Goal: Information Seeking & Learning: Compare options

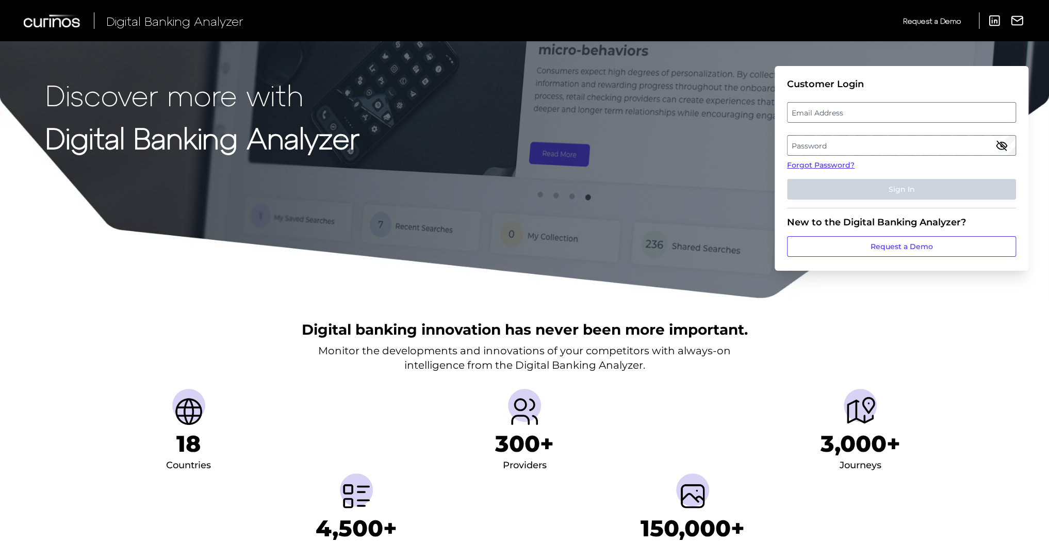
click at [852, 116] on label "Email Address" at bounding box center [902, 112] width 228 height 19
click at [852, 116] on input "email" at bounding box center [901, 112] width 229 height 21
type input "[EMAIL_ADDRESS][DOMAIN_NAME]"
click at [837, 145] on label "Password" at bounding box center [902, 145] width 228 height 19
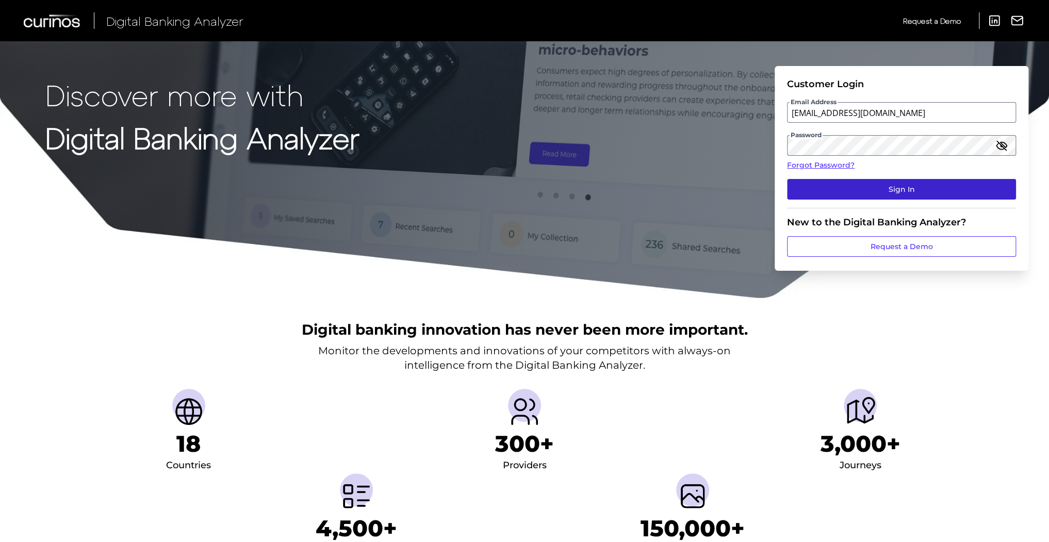
click at [891, 193] on button "Sign In" at bounding box center [901, 189] width 229 height 21
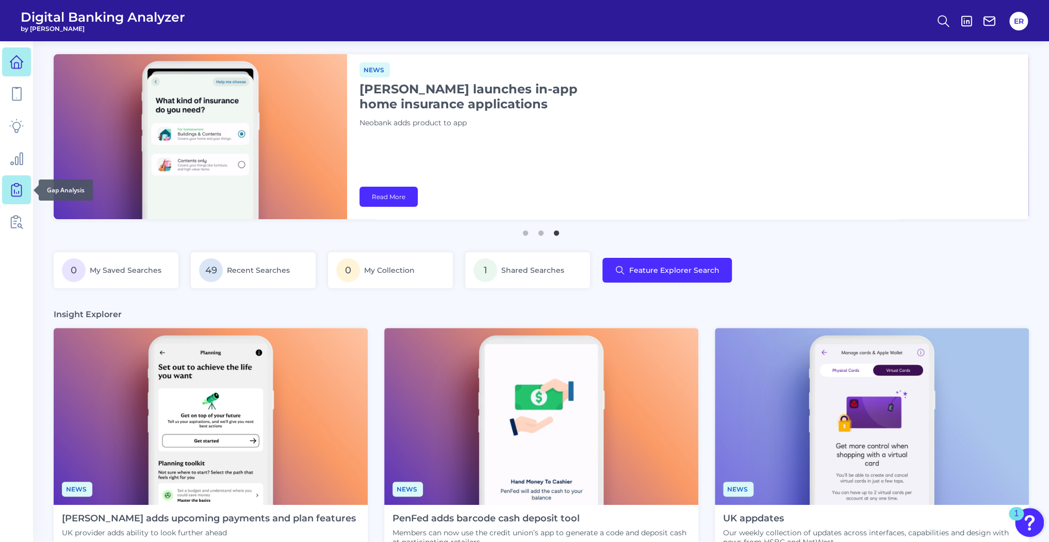
click at [14, 189] on icon at bounding box center [16, 190] width 14 height 14
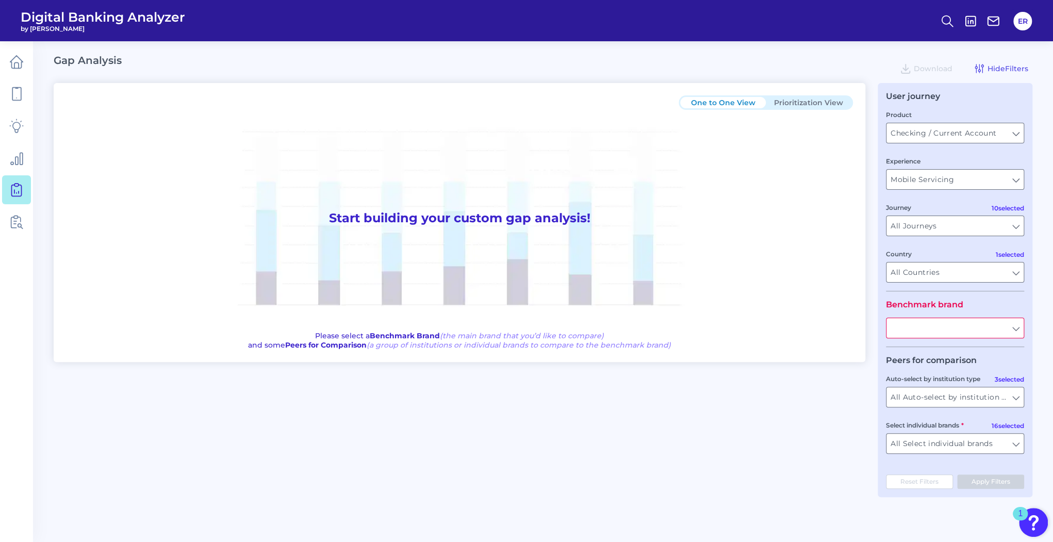
click at [968, 330] on input "text" at bounding box center [955, 328] width 137 height 20
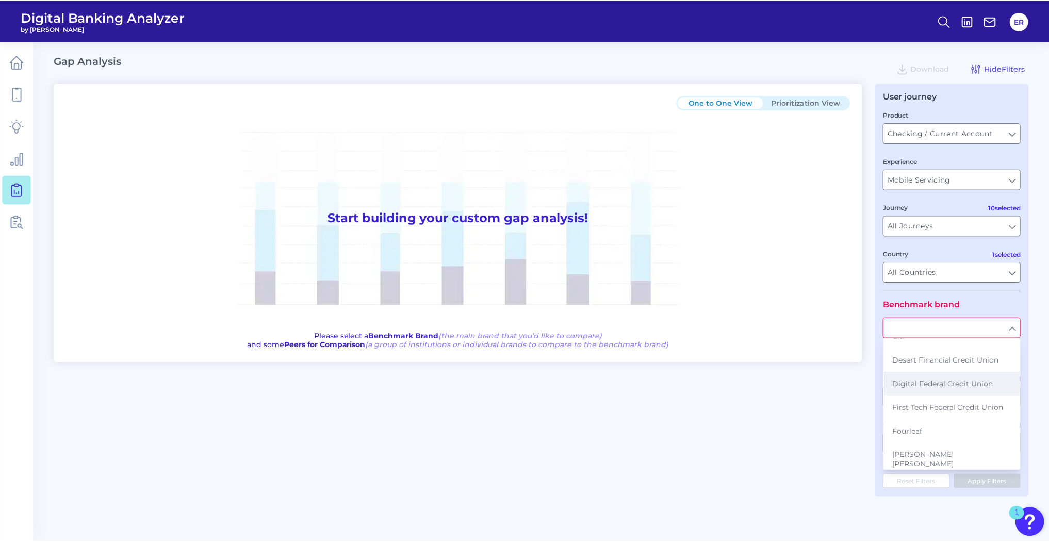
scroll to position [124, 0]
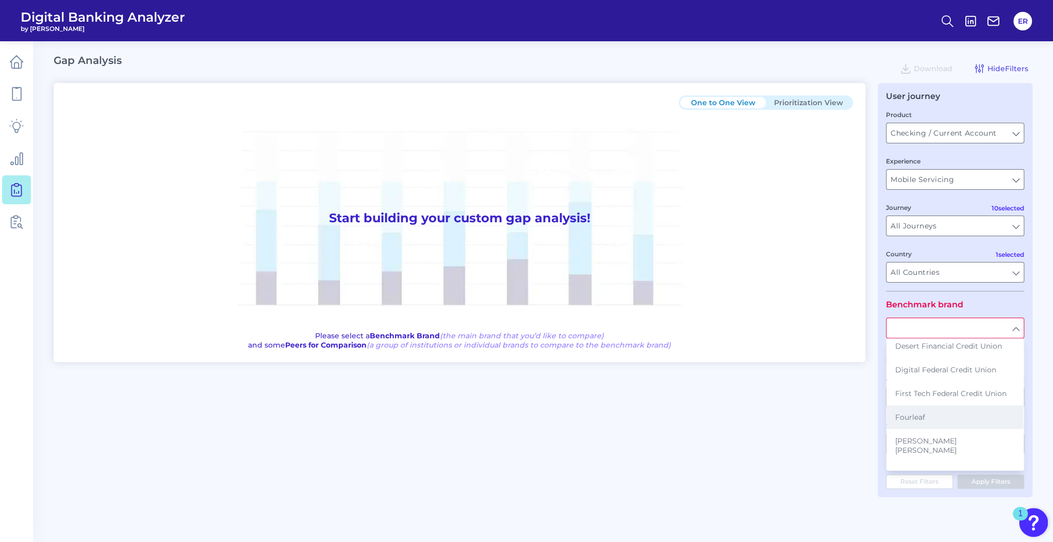
click at [932, 417] on button "Fourleaf" at bounding box center [955, 417] width 136 height 24
type input "Fourleaf"
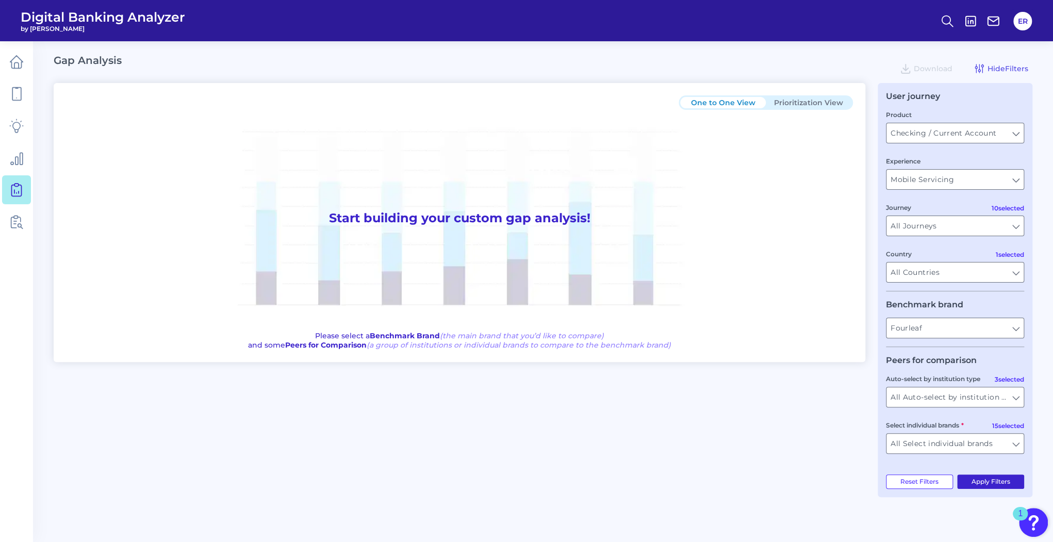
click at [975, 485] on button "Apply Filters" at bounding box center [991, 482] width 68 height 14
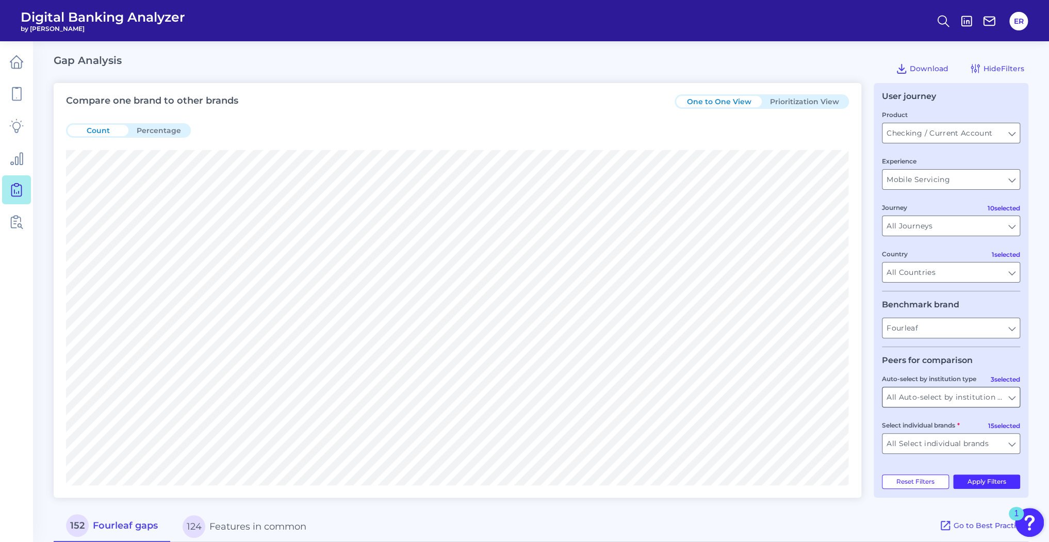
click at [953, 403] on input "All Auto-select by institution types" at bounding box center [951, 397] width 137 height 20
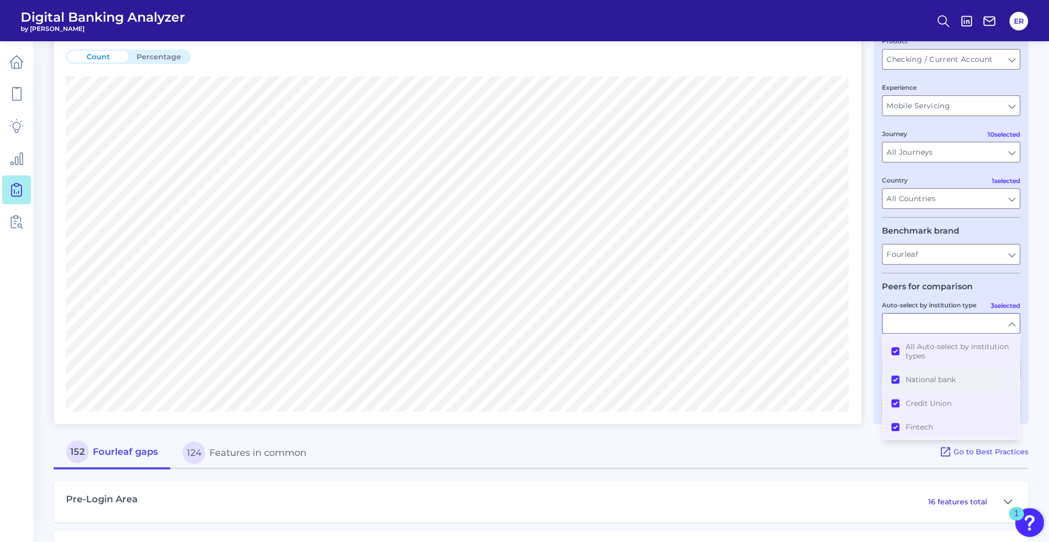
scroll to position [83, 0]
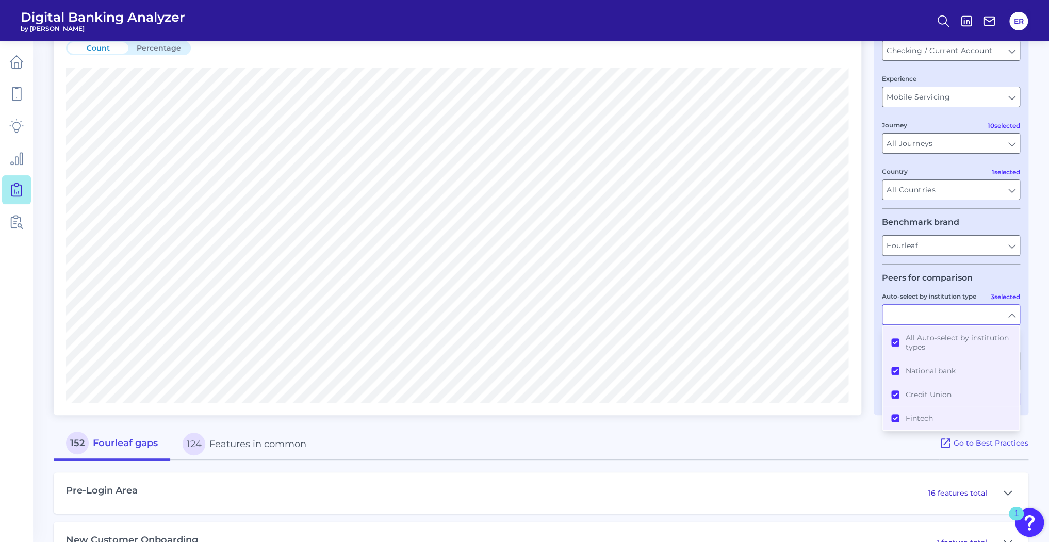
click at [825, 407] on div "Compare one brand to other brands One to One View Prioritization View Count Per…" at bounding box center [458, 208] width 808 height 415
type input "All Auto-select by institution types"
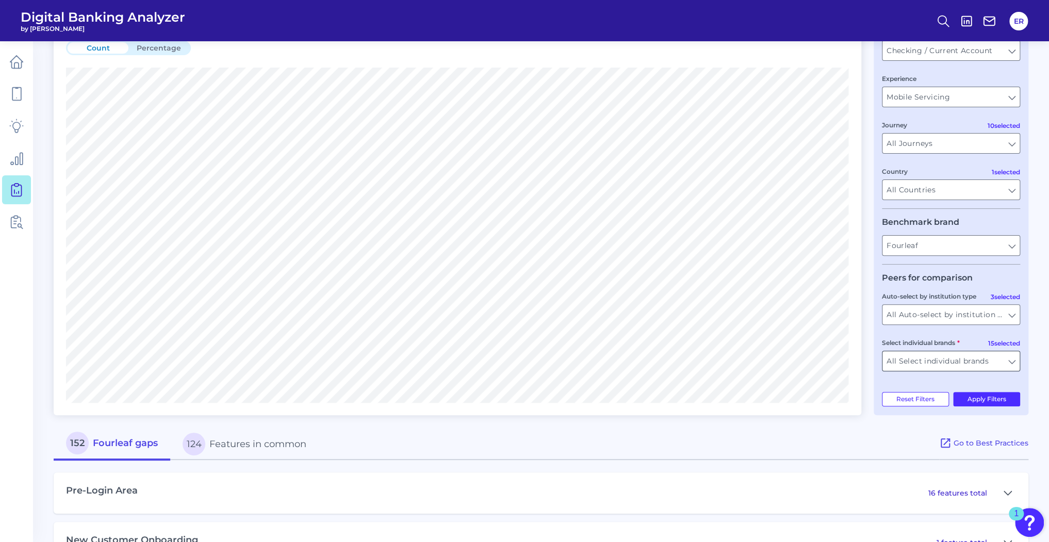
click at [964, 368] on input "All Select individual brands" at bounding box center [951, 361] width 137 height 20
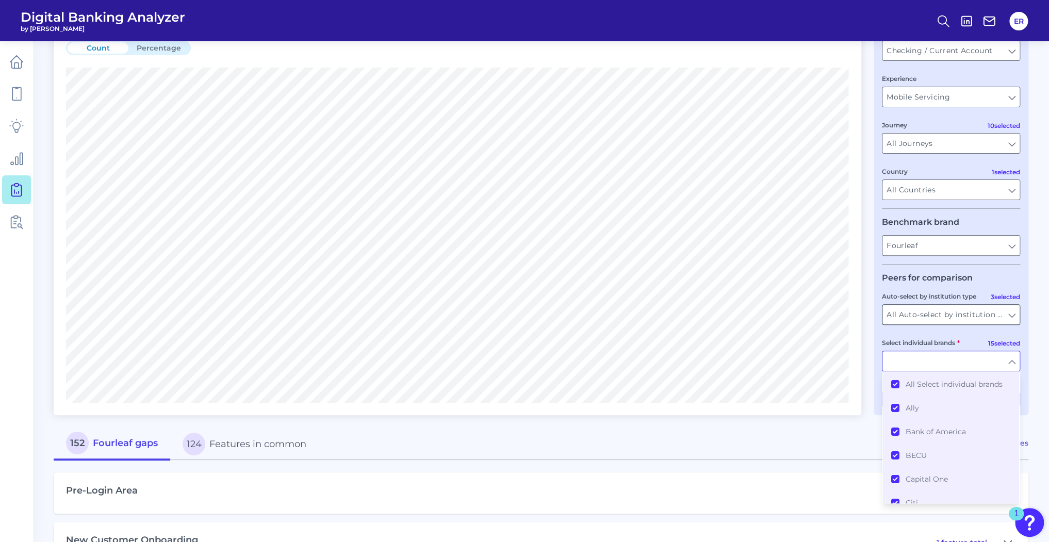
click at [941, 318] on input "All Auto-select by institution types" at bounding box center [951, 315] width 137 height 20
type input "All Select individual brands"
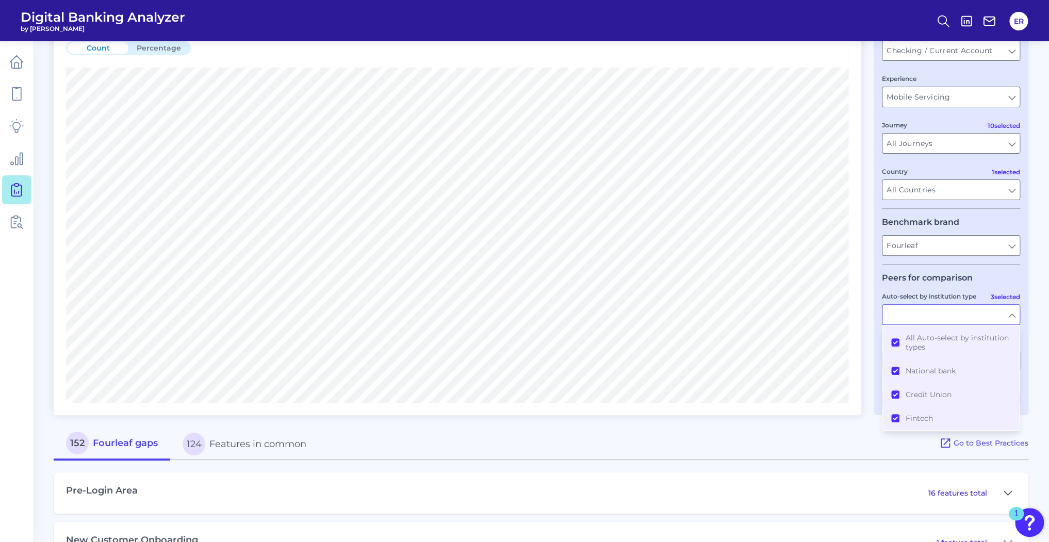
type input "All Auto-select by institution types"
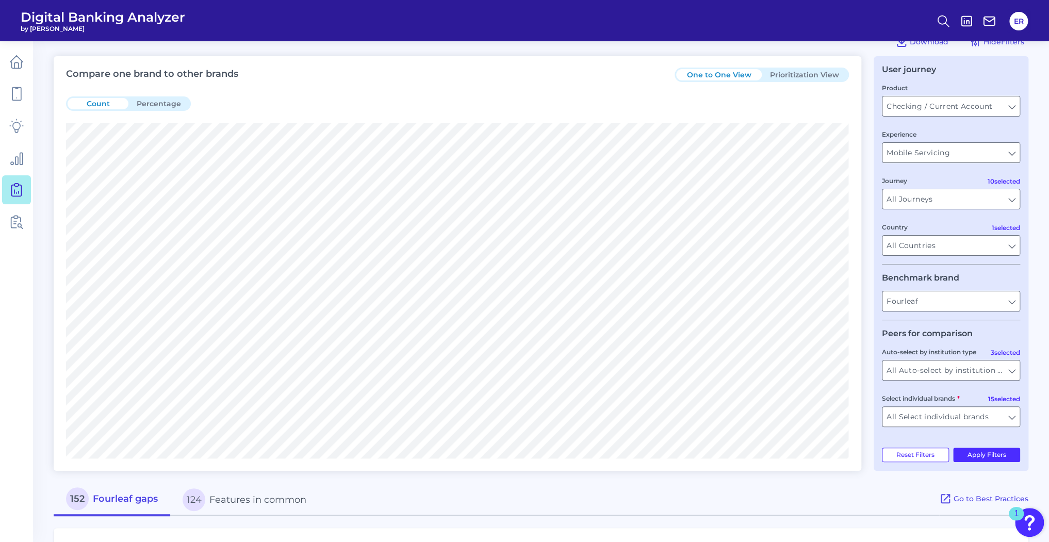
scroll to position [41, 0]
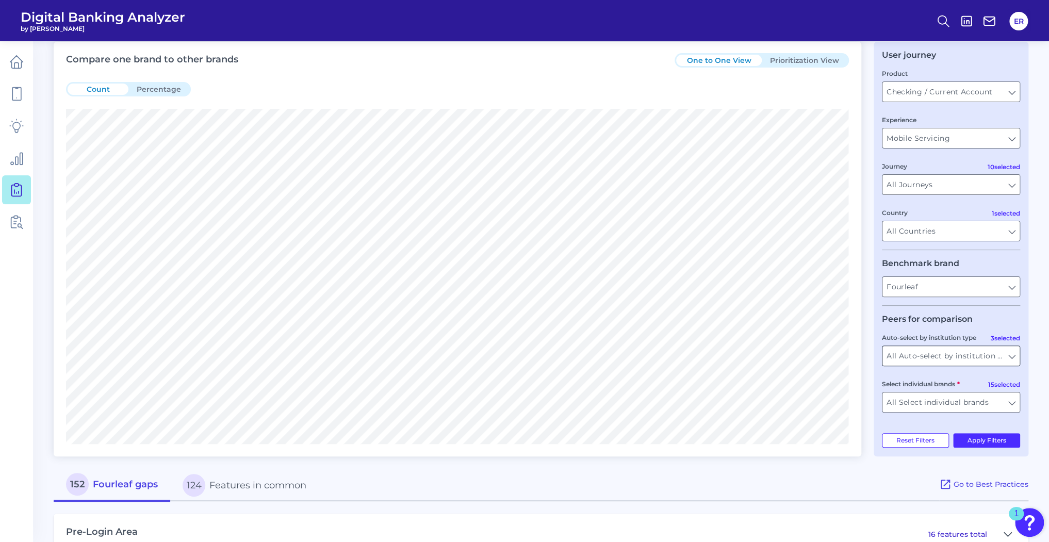
click at [964, 358] on input "All Auto-select by institution types" at bounding box center [951, 356] width 137 height 20
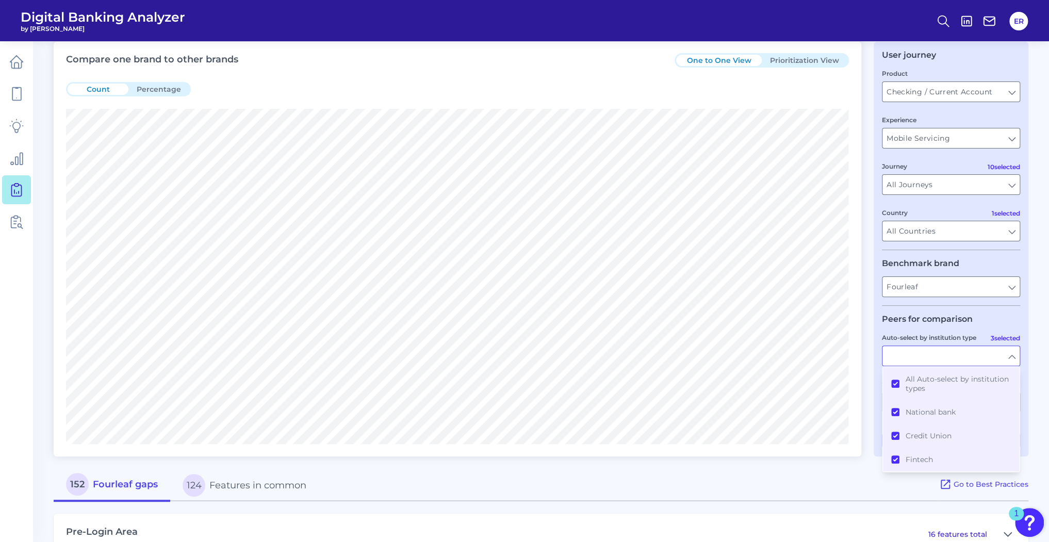
click at [806, 445] on div "Compare one brand to other brands One to One View Prioritization View Count Per…" at bounding box center [458, 249] width 808 height 415
type input "All Auto-select by institution types"
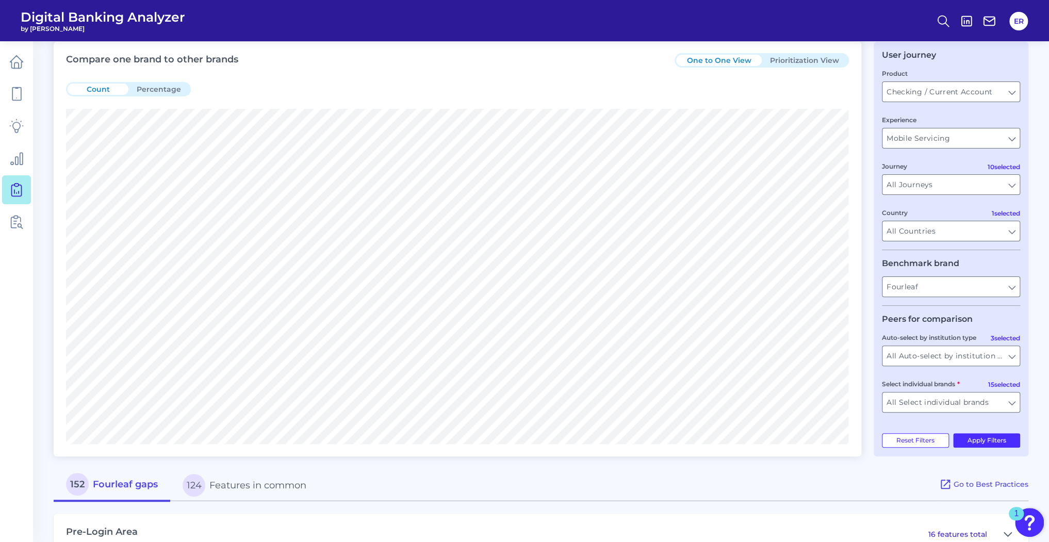
scroll to position [0, 0]
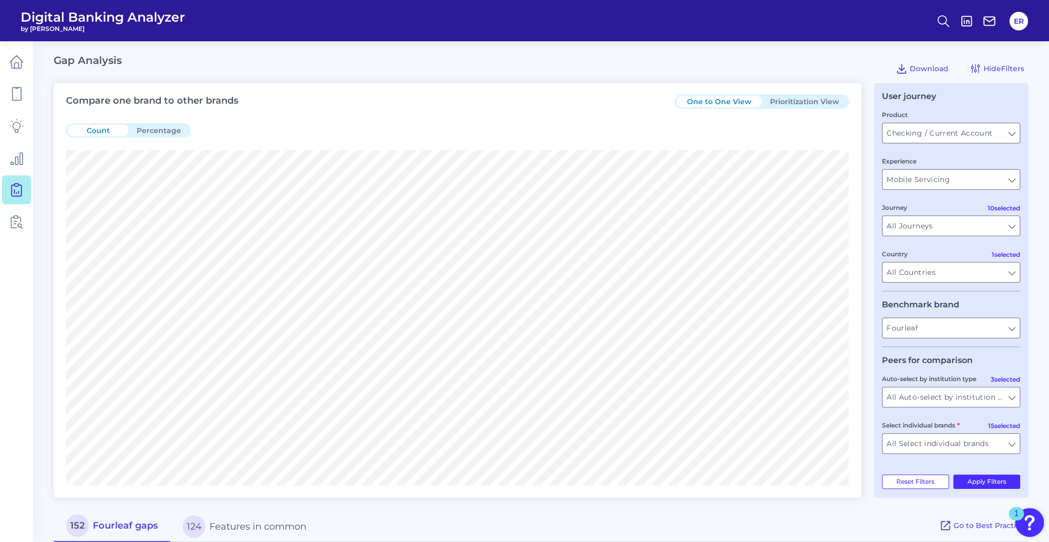
click at [805, 98] on button "Prioritization View" at bounding box center [805, 101] width 86 height 11
